Goal: Browse casually: Explore the website without a specific task or goal

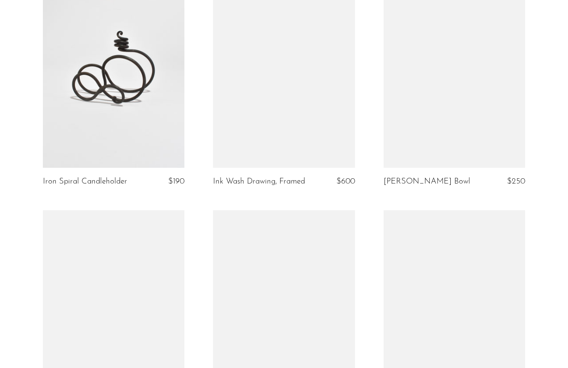
scroll to position [615, 0]
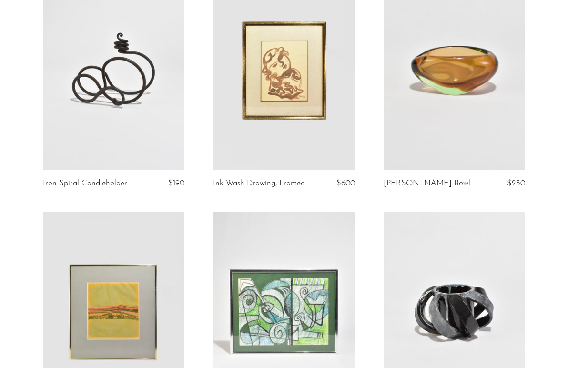
click at [470, 73] on link at bounding box center [454, 70] width 142 height 199
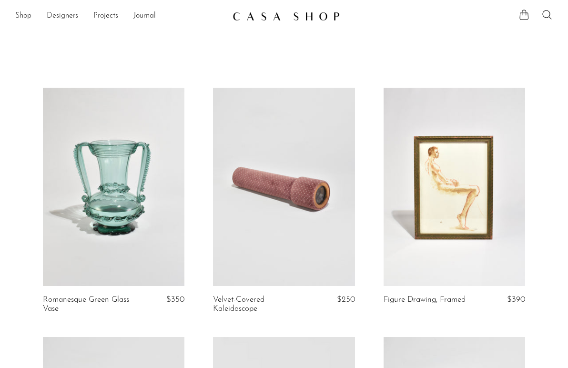
scroll to position [0, 0]
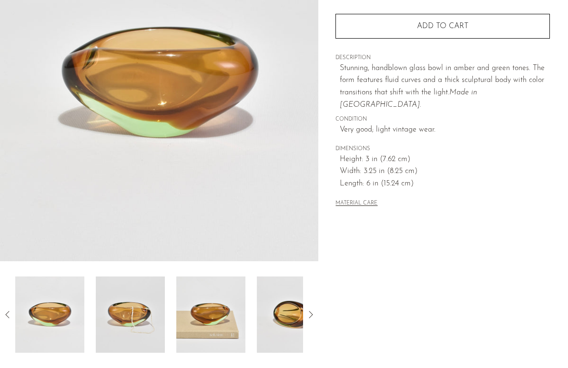
scroll to position [139, 0]
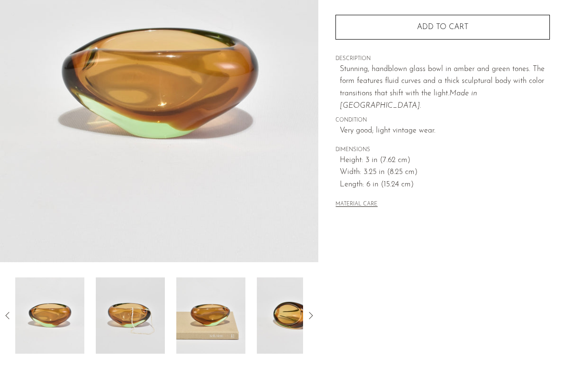
click at [135, 311] on img at bounding box center [130, 315] width 69 height 76
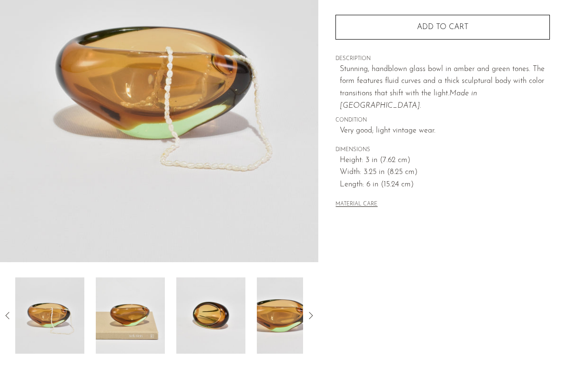
click at [139, 316] on img at bounding box center [130, 315] width 69 height 76
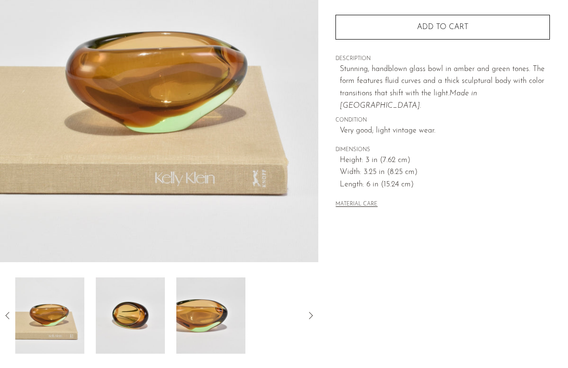
click at [115, 313] on img at bounding box center [130, 315] width 69 height 76
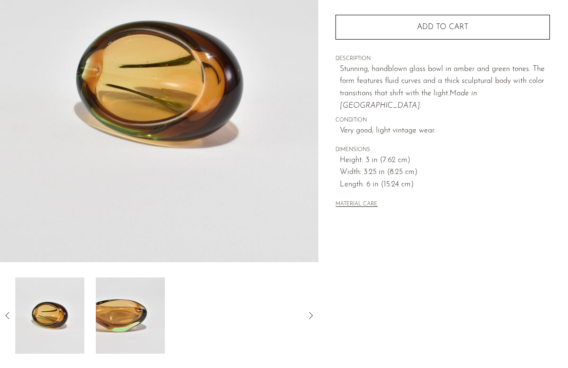
click at [127, 315] on img at bounding box center [130, 315] width 69 height 76
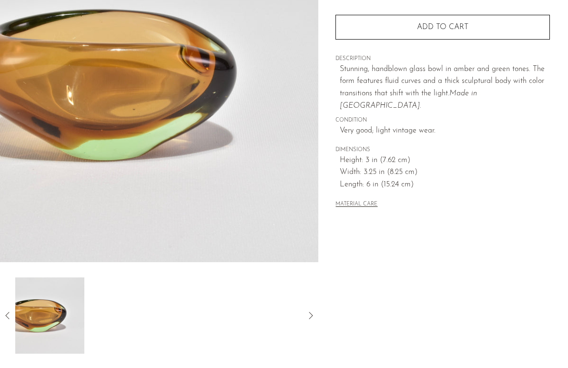
click at [6, 316] on icon at bounding box center [7, 315] width 11 height 11
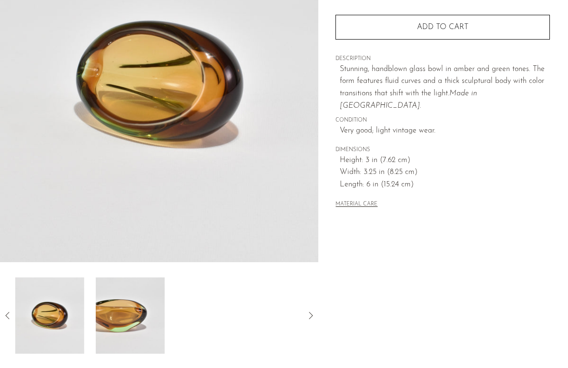
click at [7, 317] on icon at bounding box center [7, 315] width 11 height 11
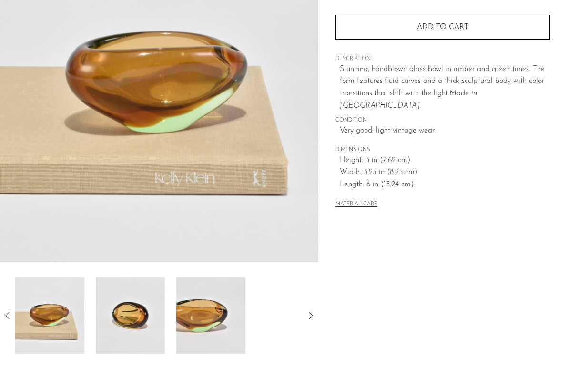
click at [7, 318] on icon at bounding box center [7, 315] width 11 height 11
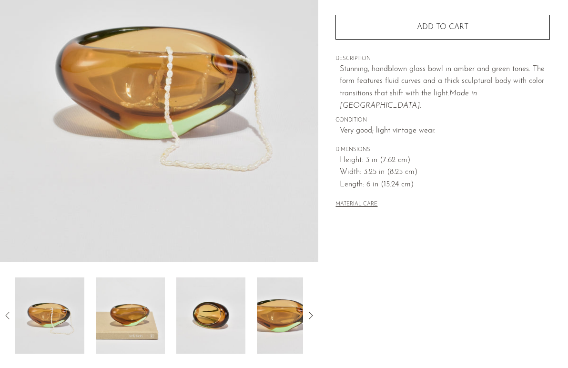
click at [7, 318] on icon at bounding box center [7, 315] width 11 height 11
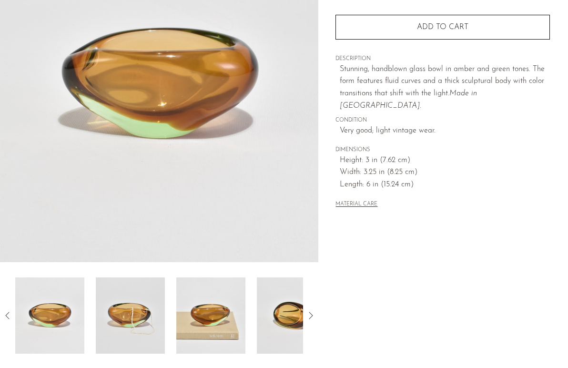
click at [8, 320] on icon at bounding box center [7, 315] width 11 height 11
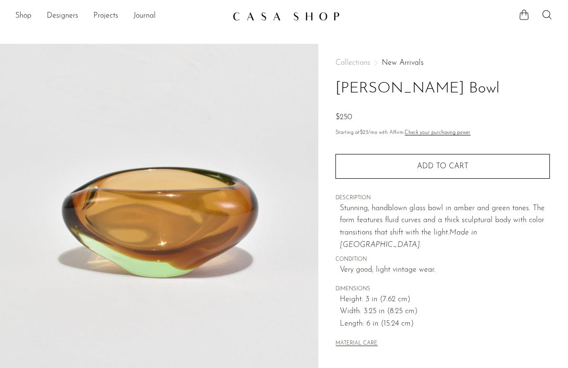
scroll to position [0, 0]
